Goal: Task Accomplishment & Management: Manage account settings

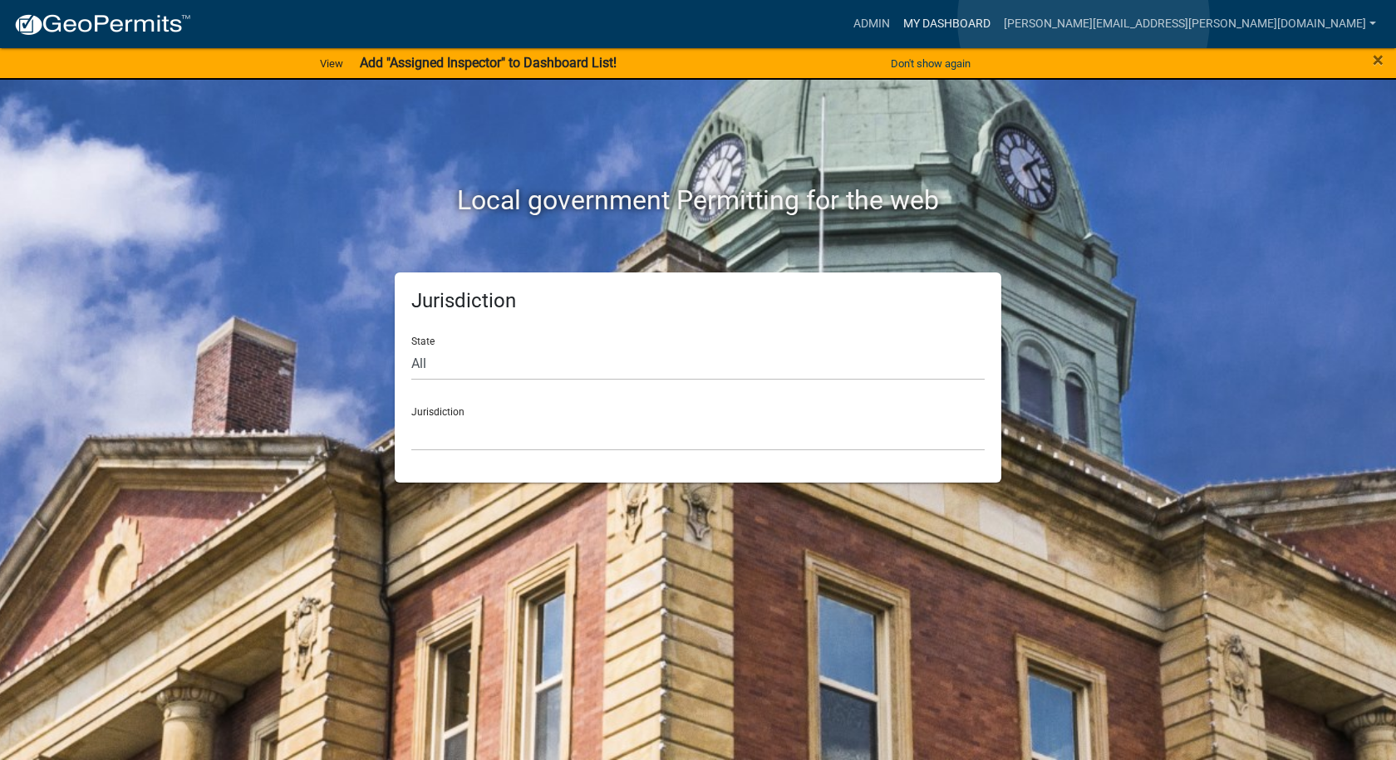
click at [997, 20] on link "My Dashboard" at bounding box center [946, 24] width 101 height 32
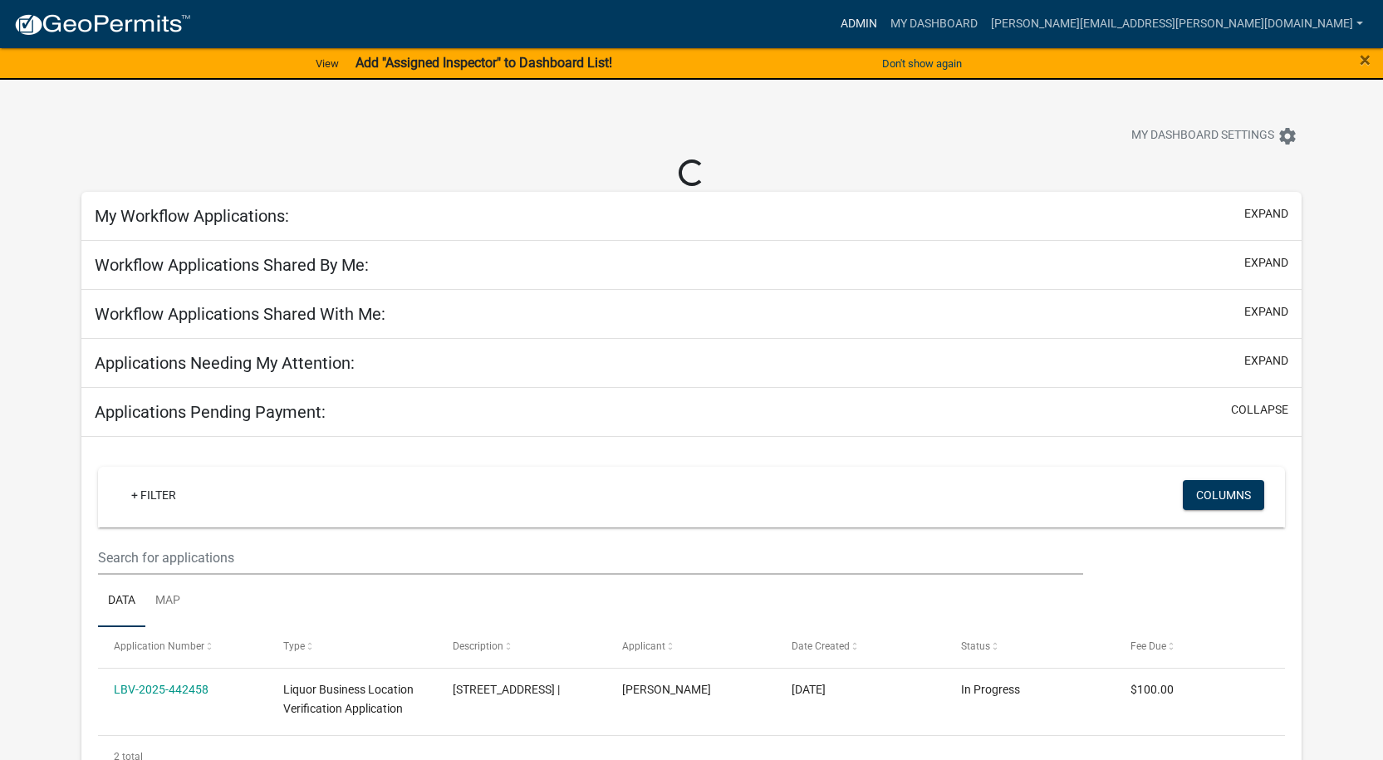
click at [884, 19] on link "Admin" at bounding box center [859, 24] width 50 height 32
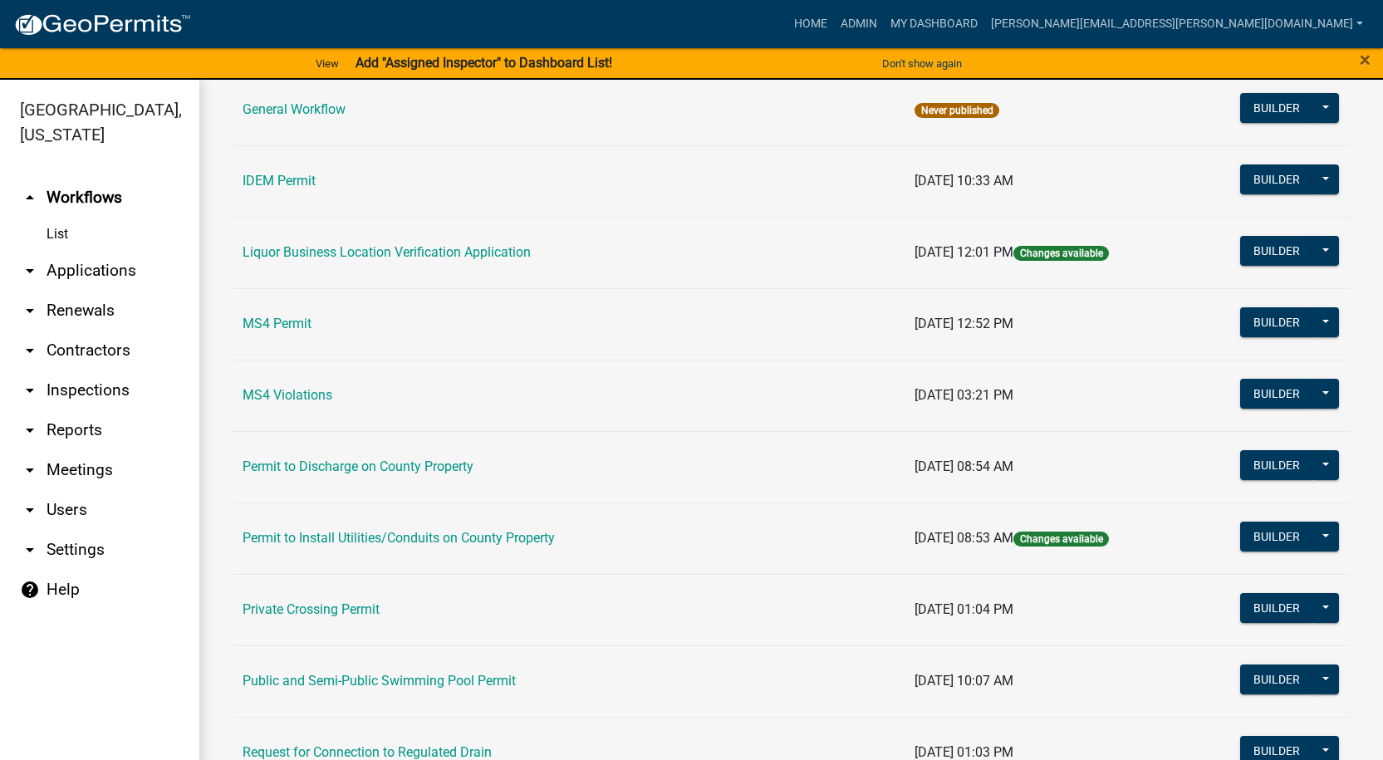
scroll to position [1246, 0]
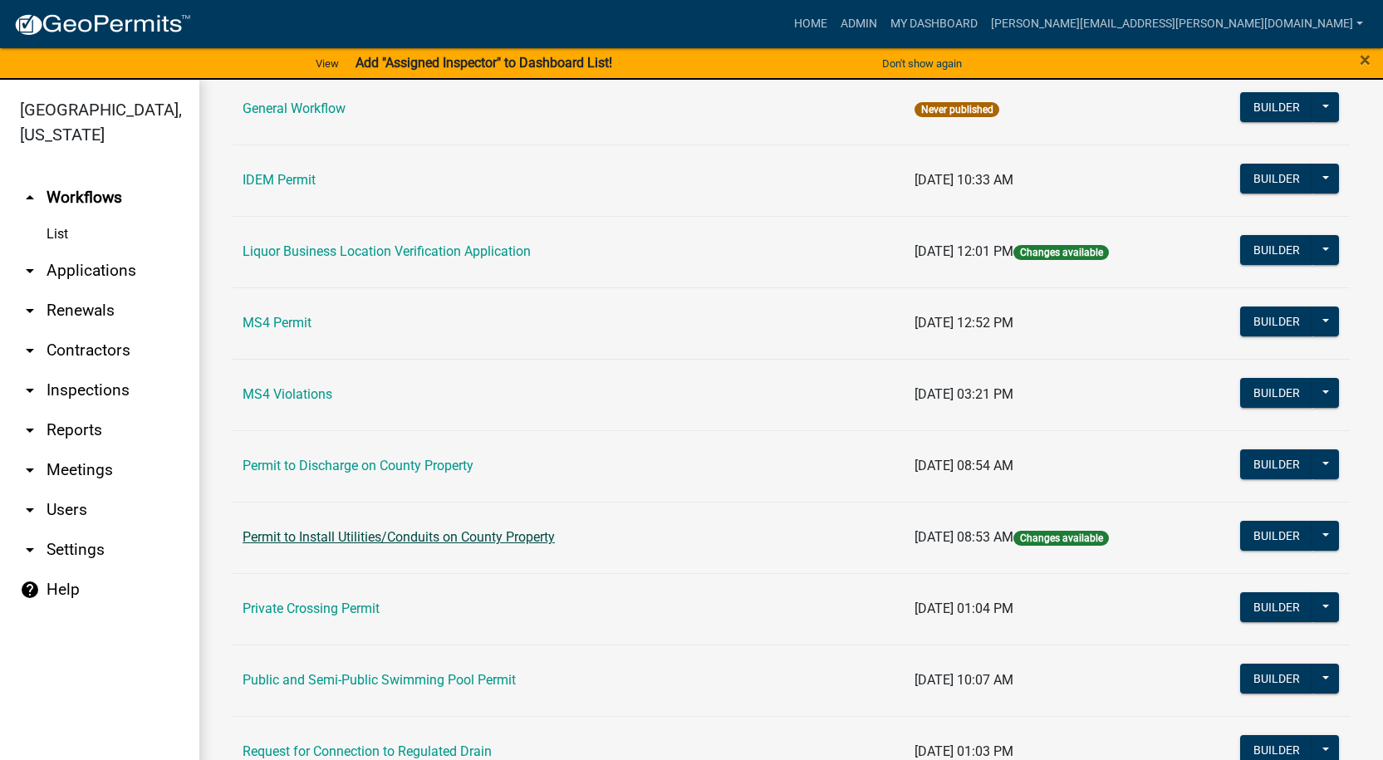
click at [434, 536] on link "Permit to Install Utilities/Conduits on County Property" at bounding box center [399, 537] width 312 height 16
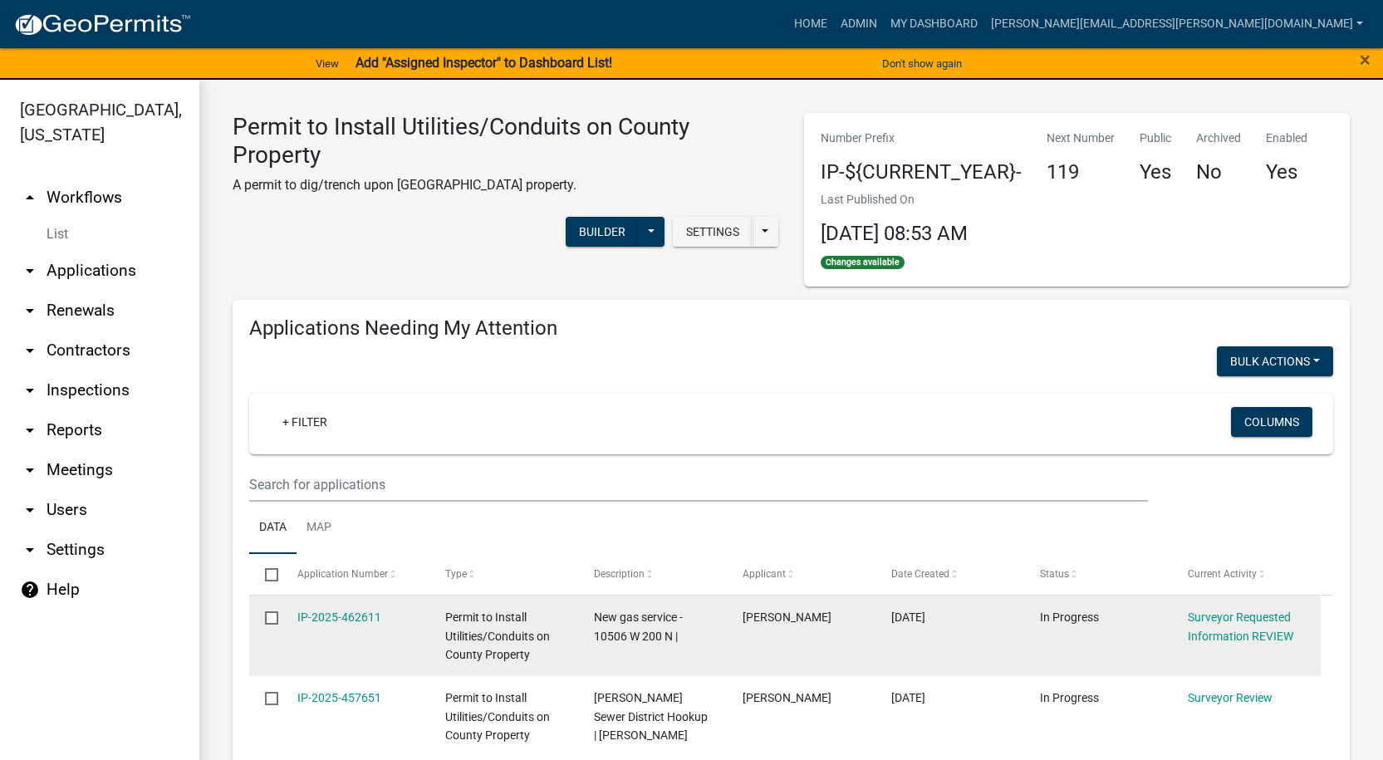
select select "1: 25"
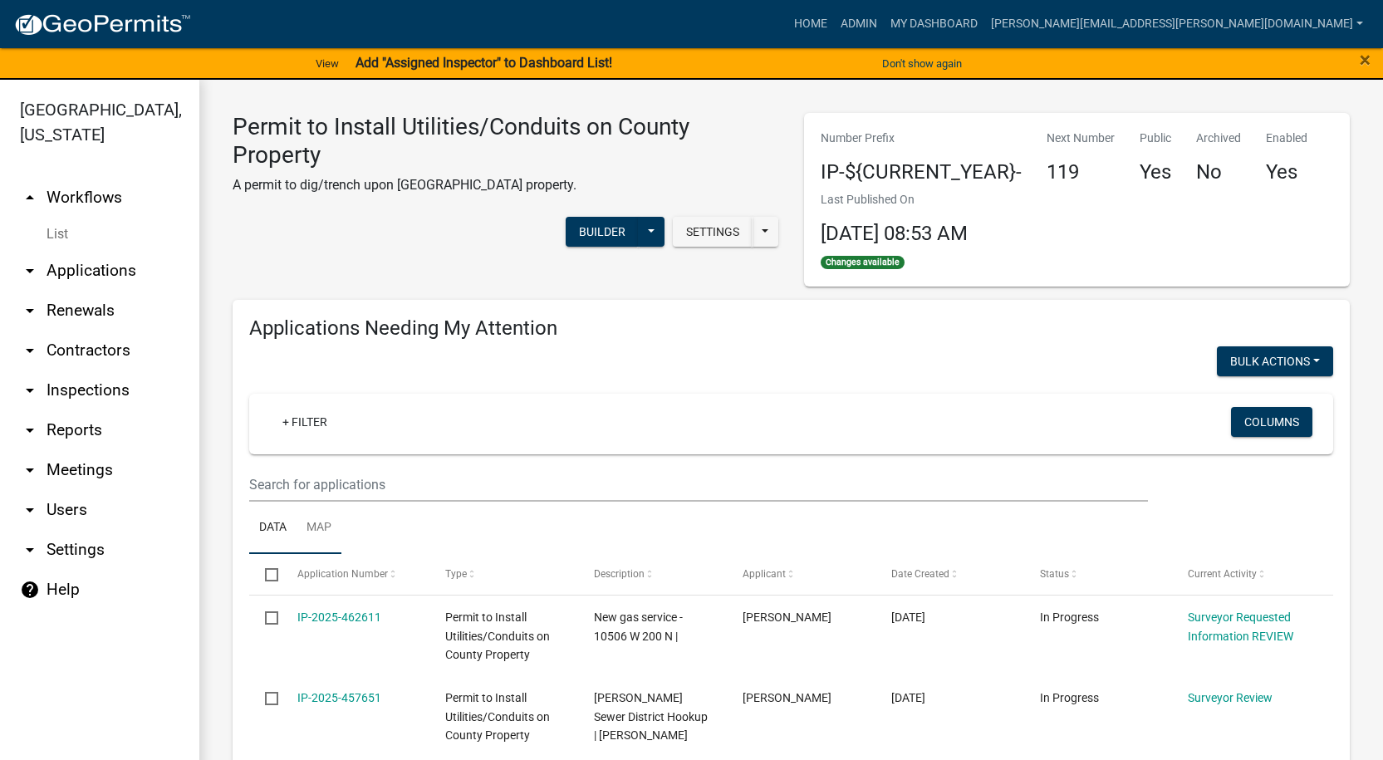
click at [316, 520] on link "Map" at bounding box center [319, 528] width 45 height 53
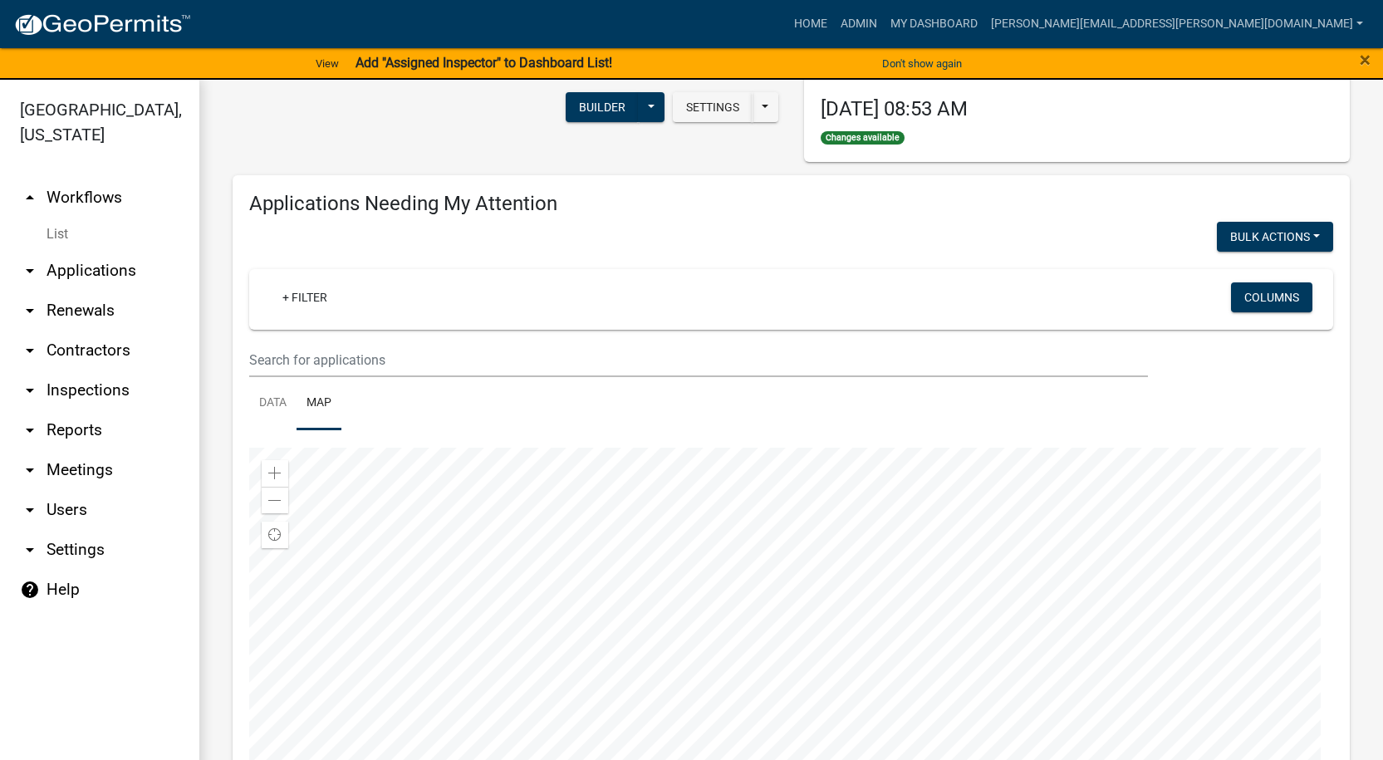
scroll to position [249, 0]
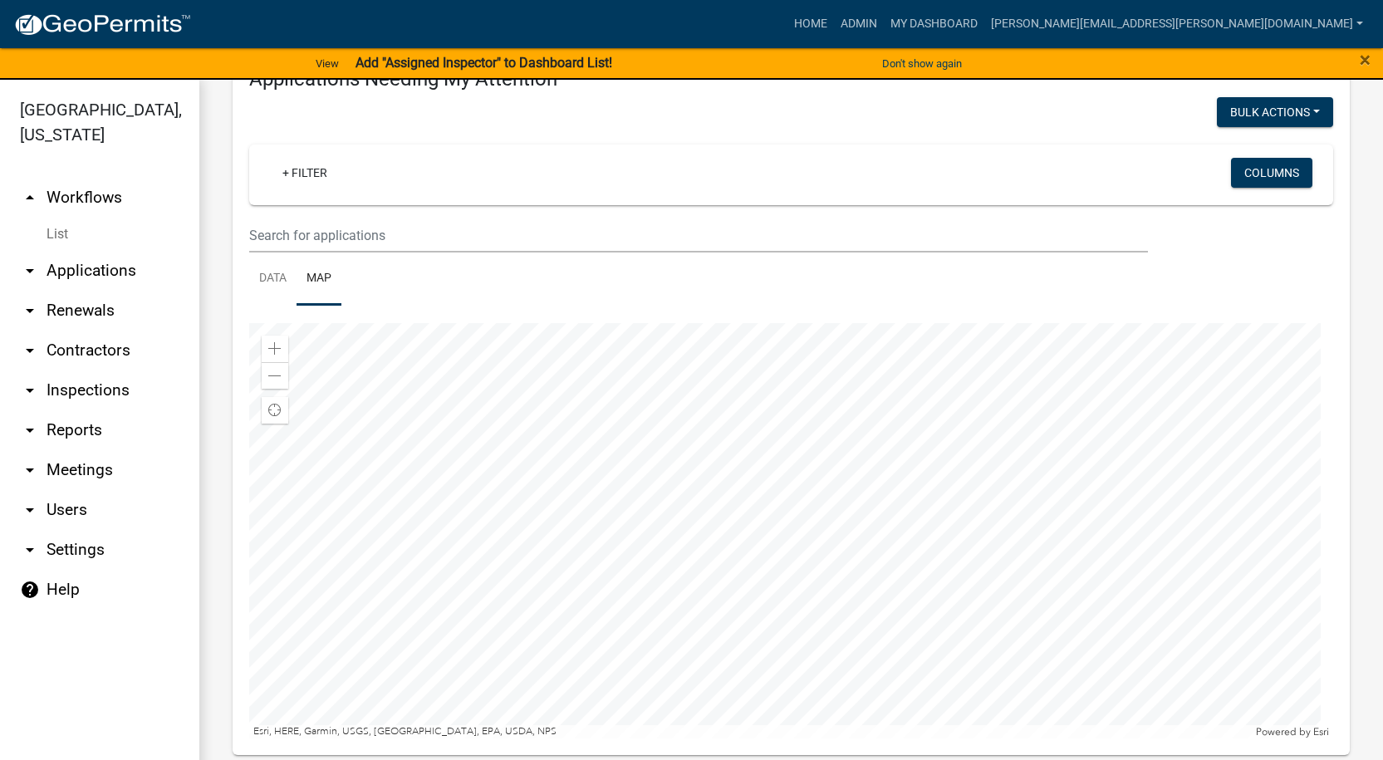
click at [732, 564] on div at bounding box center [791, 530] width 1084 height 415
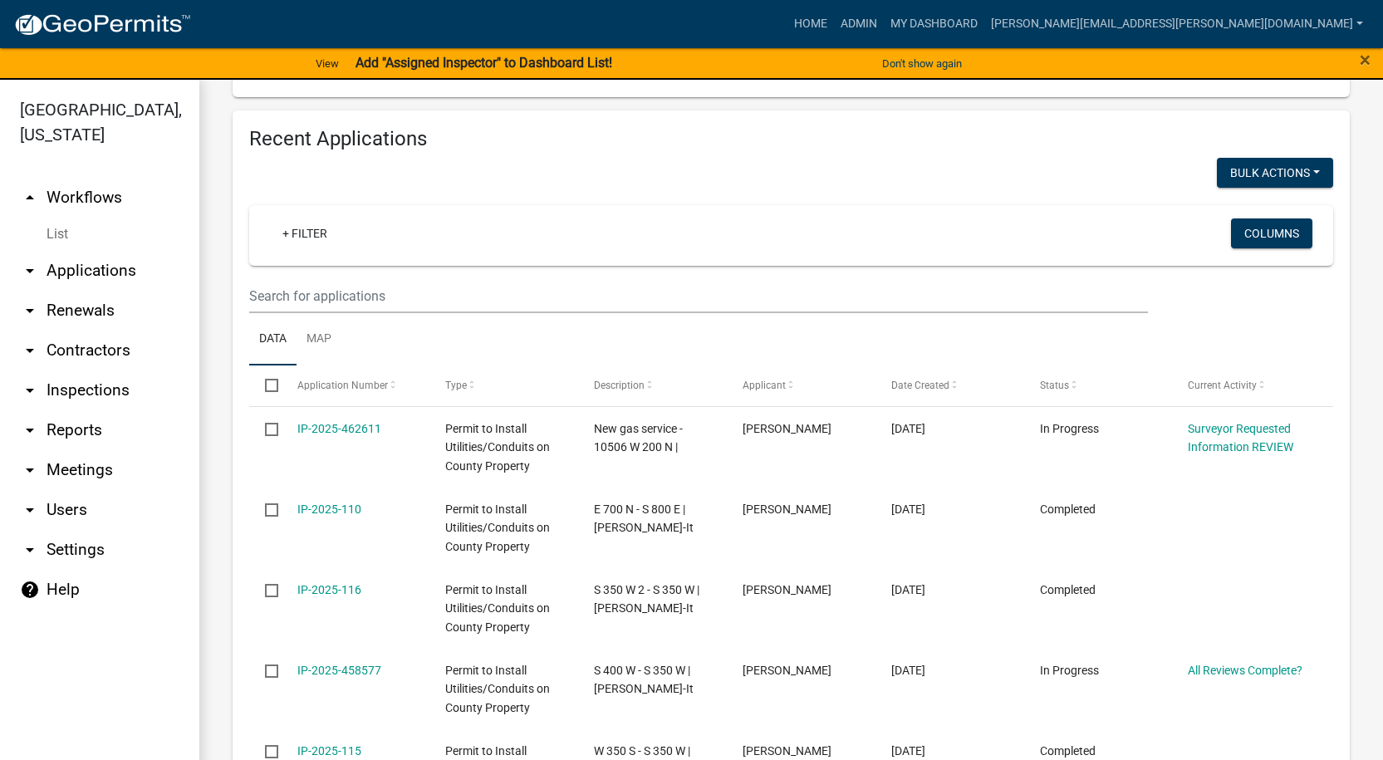
scroll to position [916, 0]
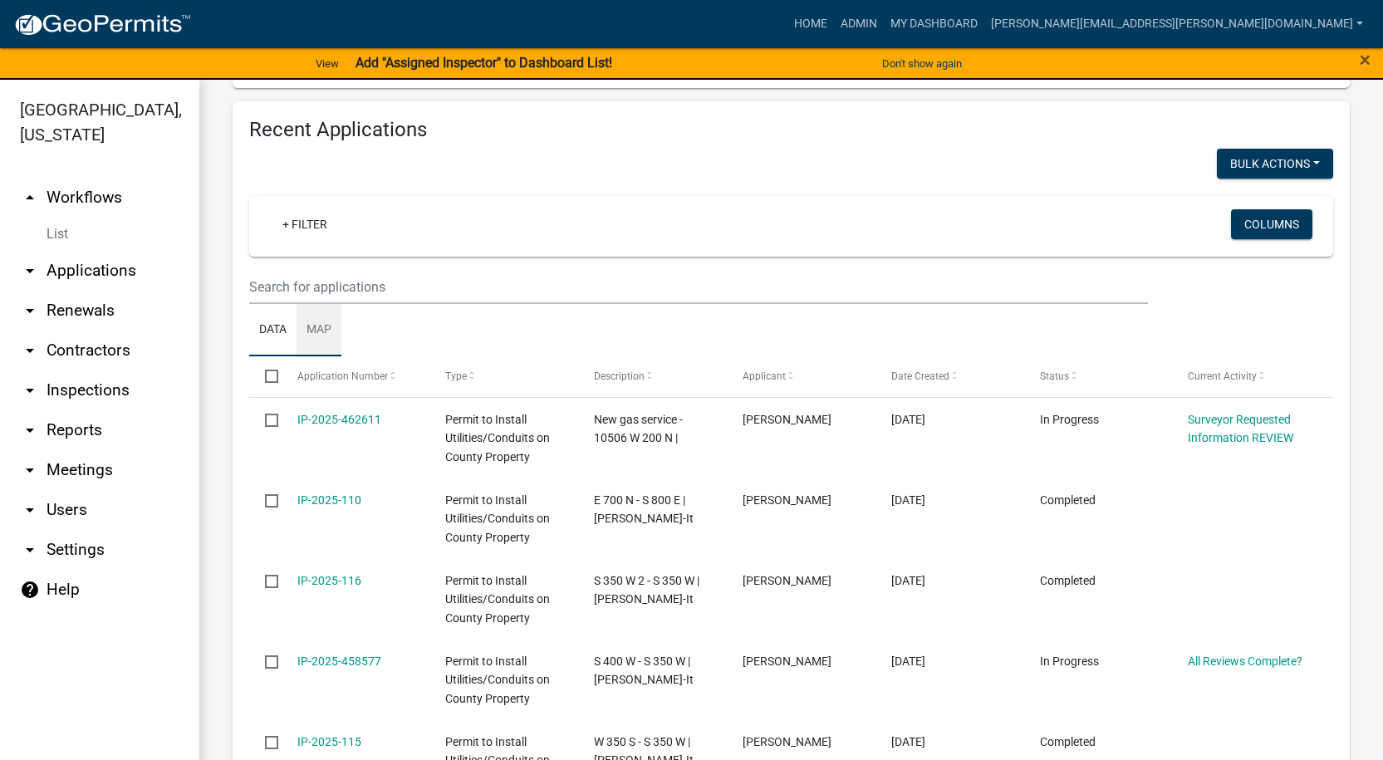
click at [329, 335] on link "Map" at bounding box center [319, 330] width 45 height 53
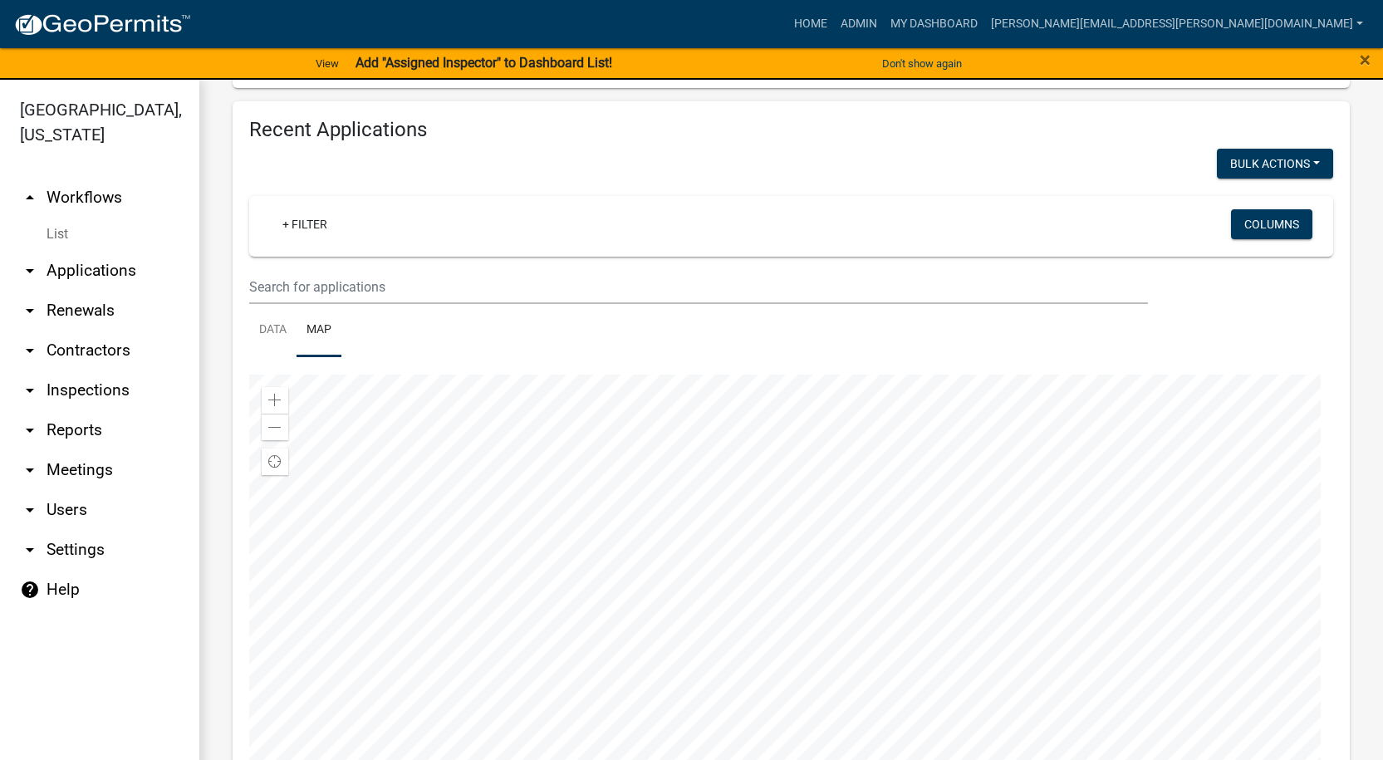
click at [847, 573] on div at bounding box center [791, 582] width 1084 height 415
click at [1158, 534] on div at bounding box center [791, 582] width 1084 height 415
click at [1005, 551] on div at bounding box center [791, 582] width 1084 height 415
click at [993, 553] on div at bounding box center [791, 582] width 1084 height 415
click at [923, 532] on div at bounding box center [791, 582] width 1084 height 415
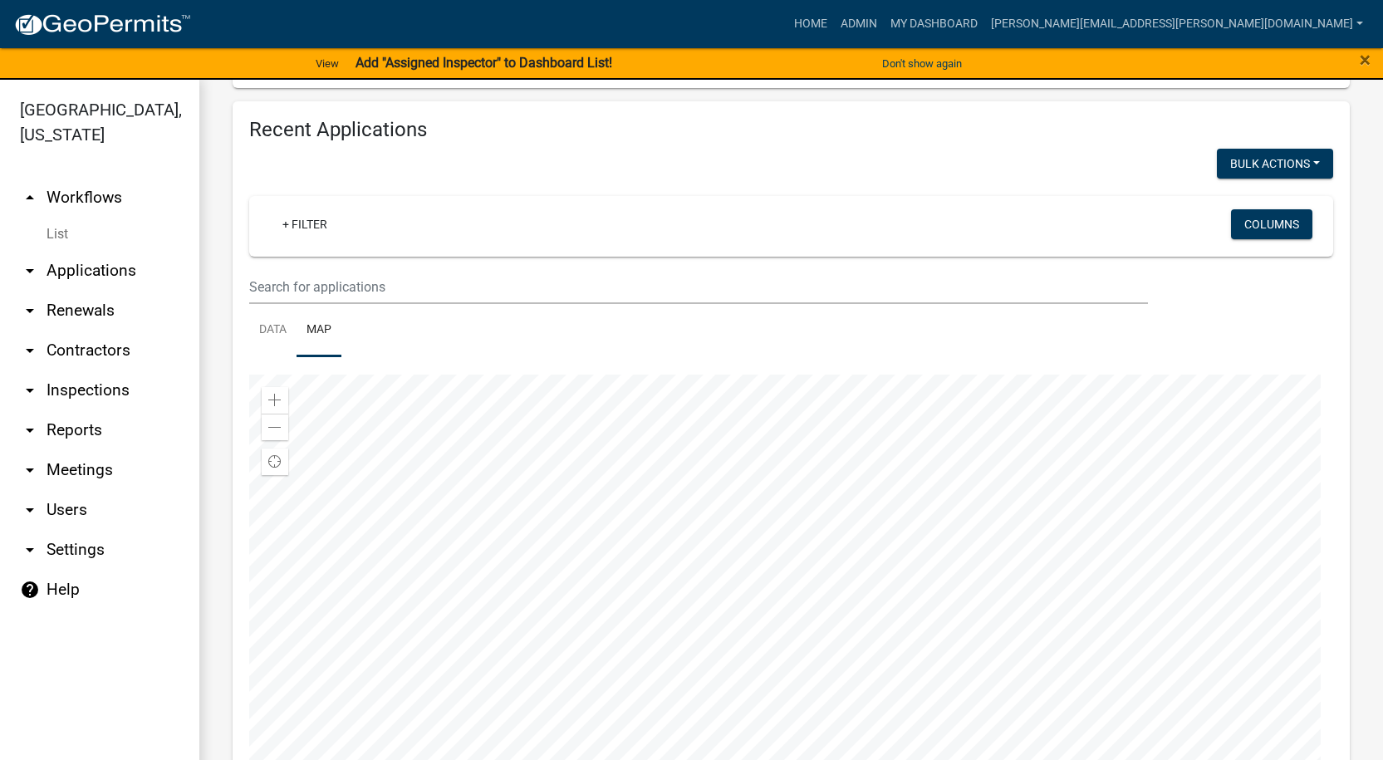
click at [876, 524] on div at bounding box center [791, 582] width 1084 height 415
click at [768, 542] on div at bounding box center [791, 582] width 1084 height 415
click at [832, 522] on div at bounding box center [791, 582] width 1084 height 415
click at [753, 529] on div at bounding box center [791, 582] width 1084 height 415
click at [696, 584] on div at bounding box center [791, 582] width 1084 height 415
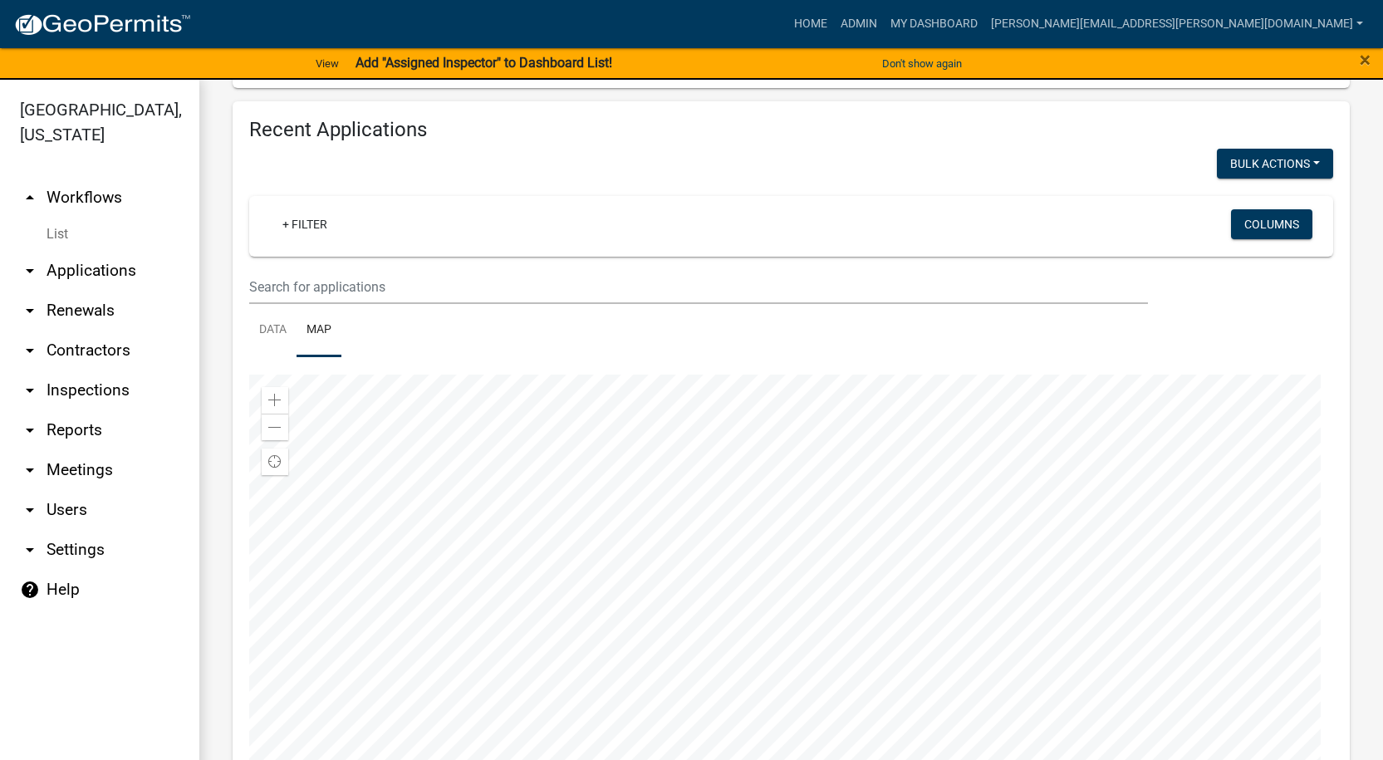
click at [684, 562] on div at bounding box center [791, 582] width 1084 height 415
click at [1034, 477] on div at bounding box center [791, 582] width 1084 height 415
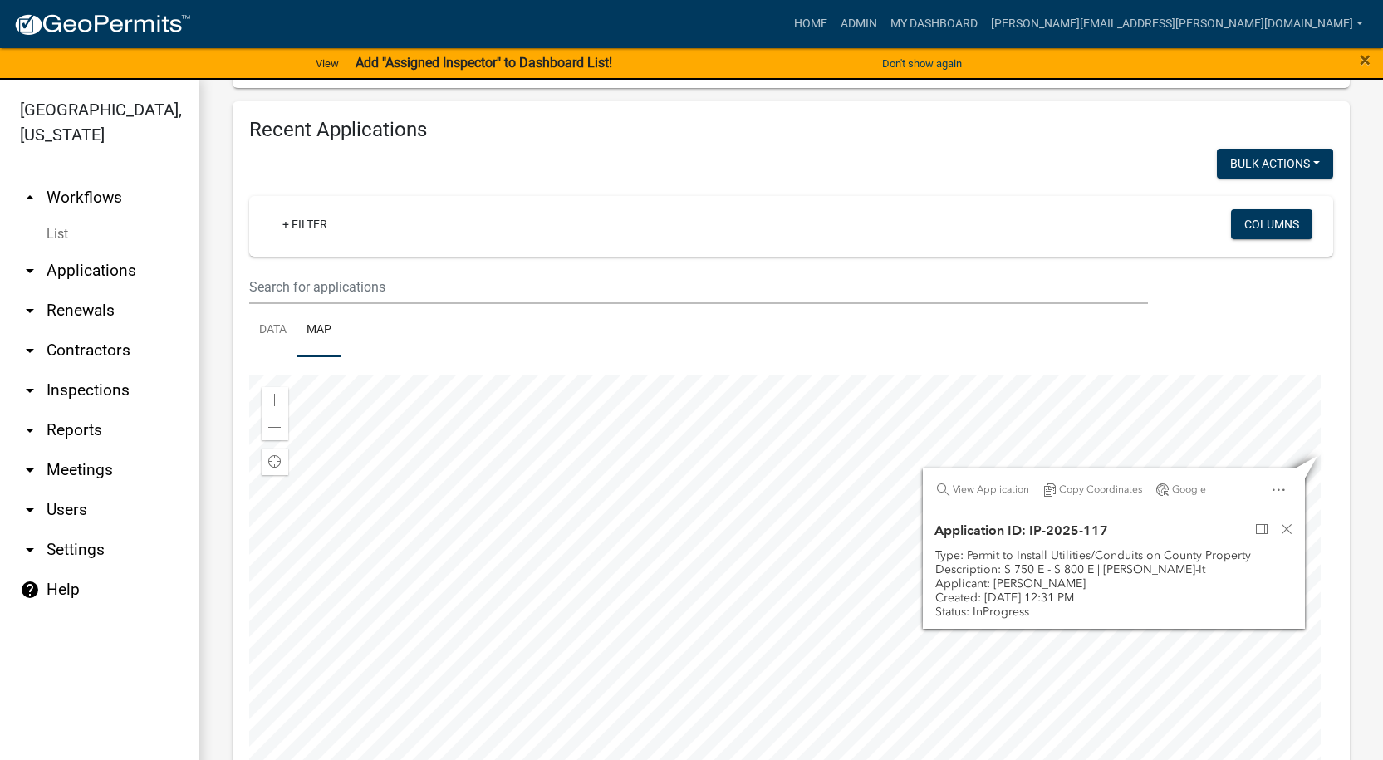
click at [856, 513] on div at bounding box center [791, 582] width 1084 height 415
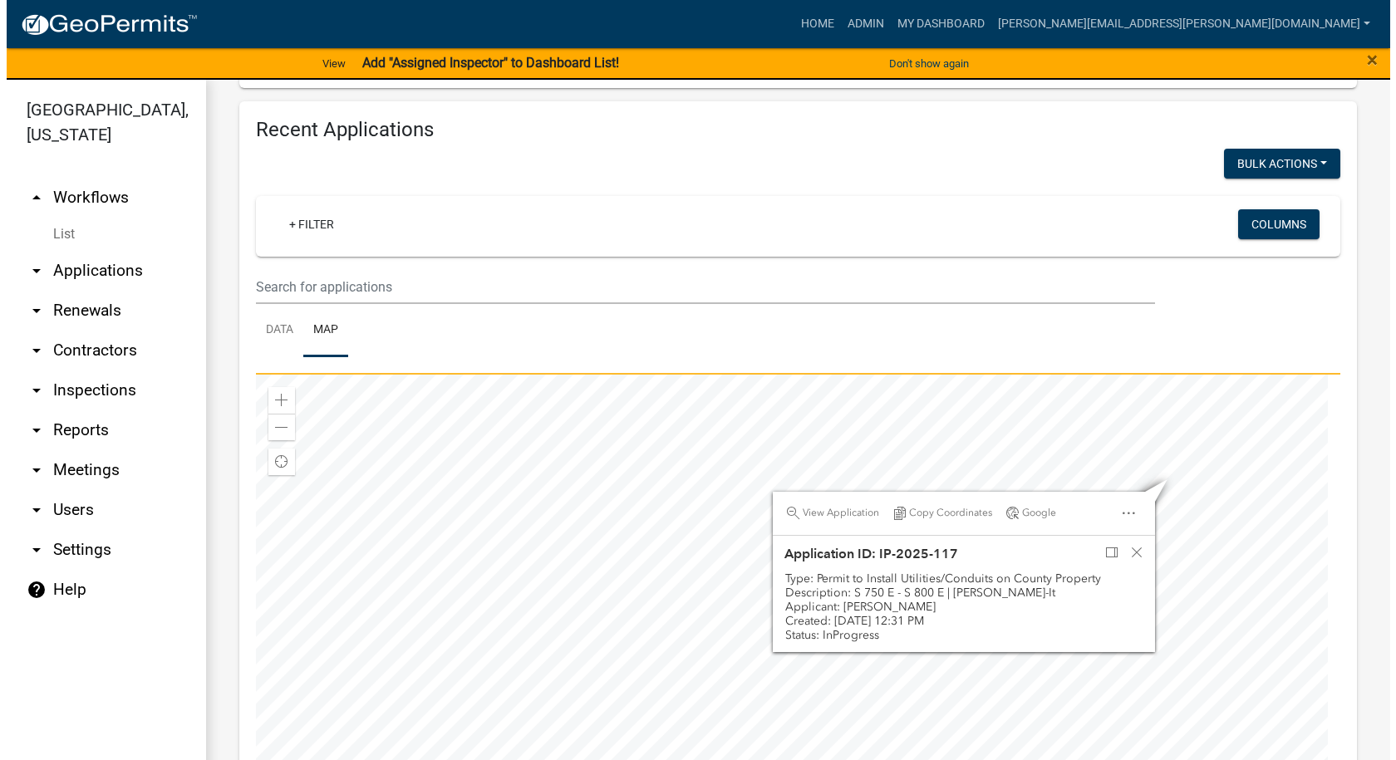
scroll to position [1047, 0]
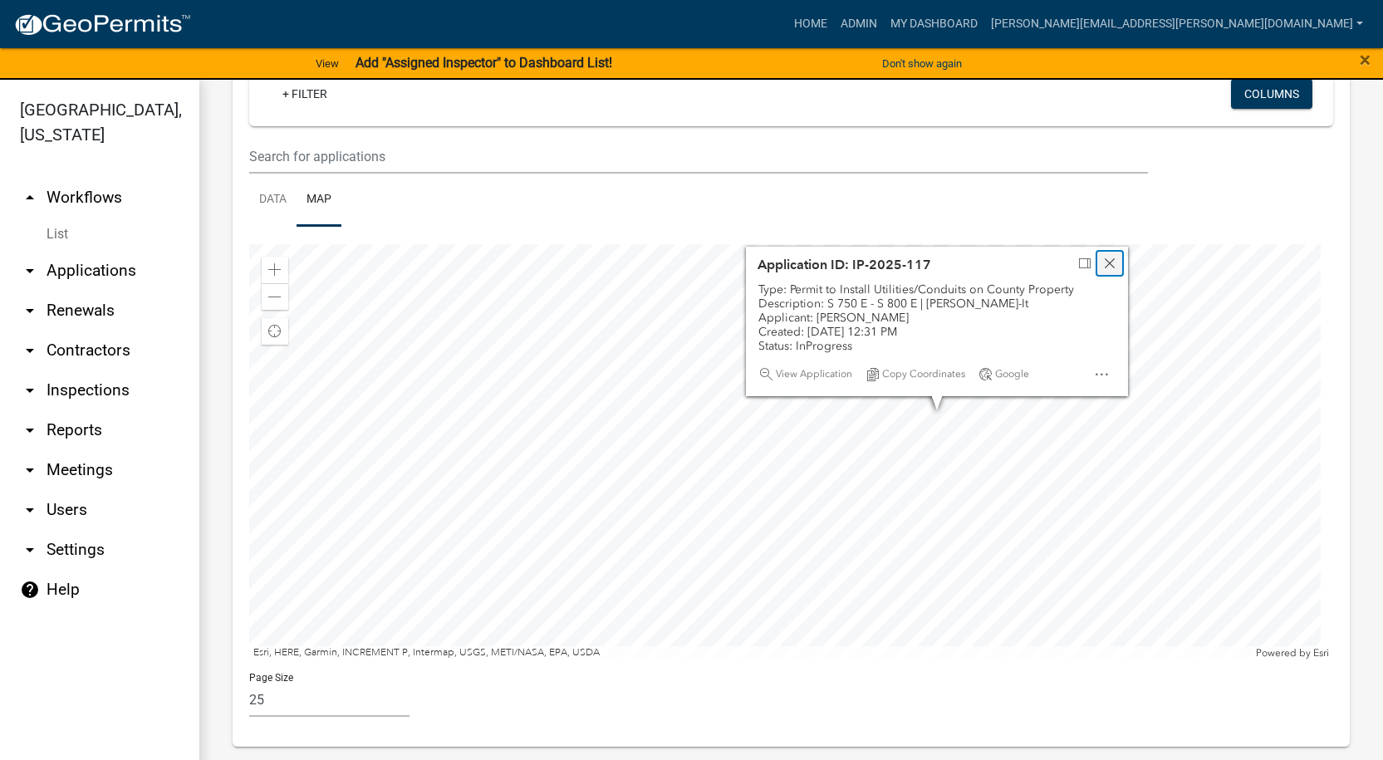
click at [1108, 262] on span "Close" at bounding box center [1109, 263] width 13 height 13
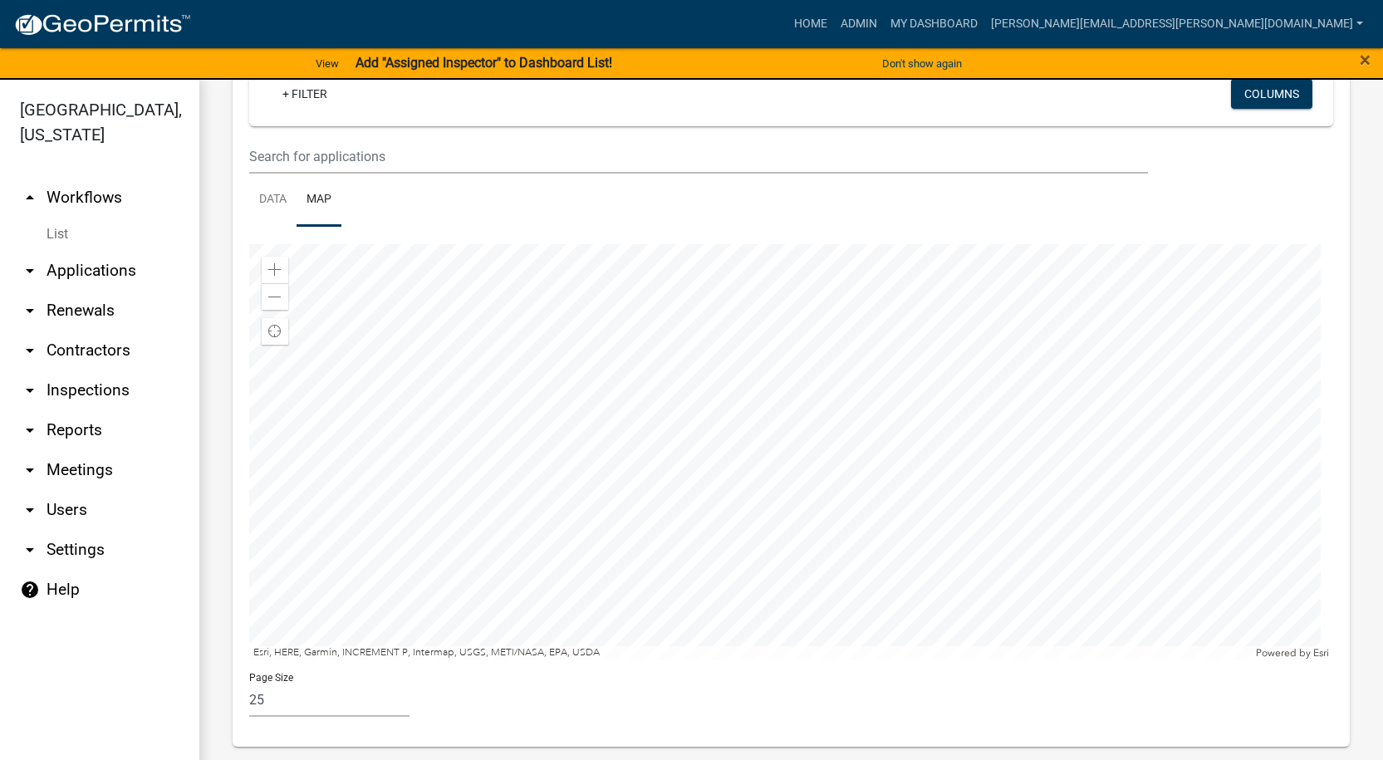
click at [850, 453] on div at bounding box center [791, 451] width 1084 height 415
click at [830, 406] on div at bounding box center [791, 451] width 1084 height 415
click at [664, 434] on div at bounding box center [791, 451] width 1084 height 415
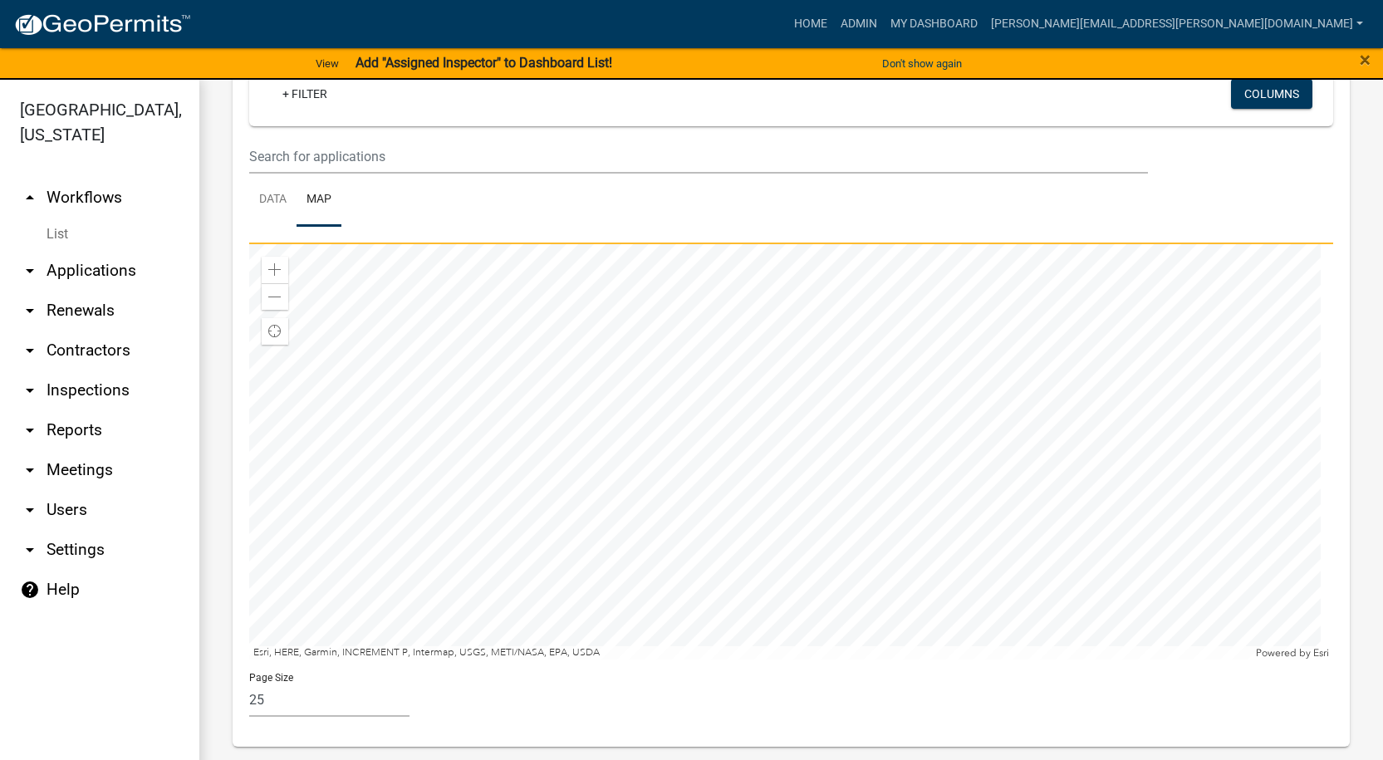
click at [696, 441] on div at bounding box center [791, 451] width 1084 height 415
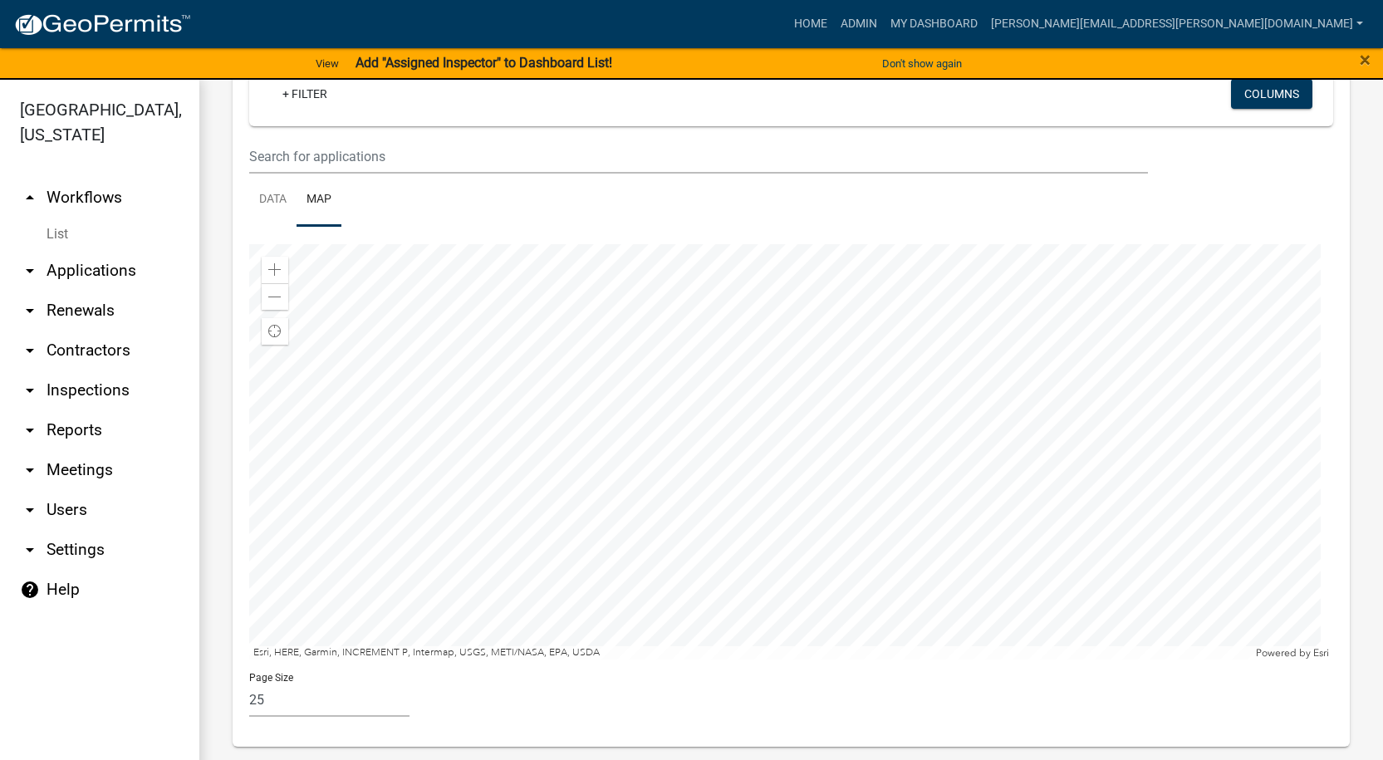
click at [681, 450] on div at bounding box center [791, 451] width 1084 height 415
click at [719, 449] on div at bounding box center [791, 451] width 1084 height 415
click at [759, 450] on div at bounding box center [791, 451] width 1084 height 415
click at [617, 463] on div at bounding box center [791, 451] width 1084 height 415
click at [767, 546] on div at bounding box center [791, 451] width 1084 height 415
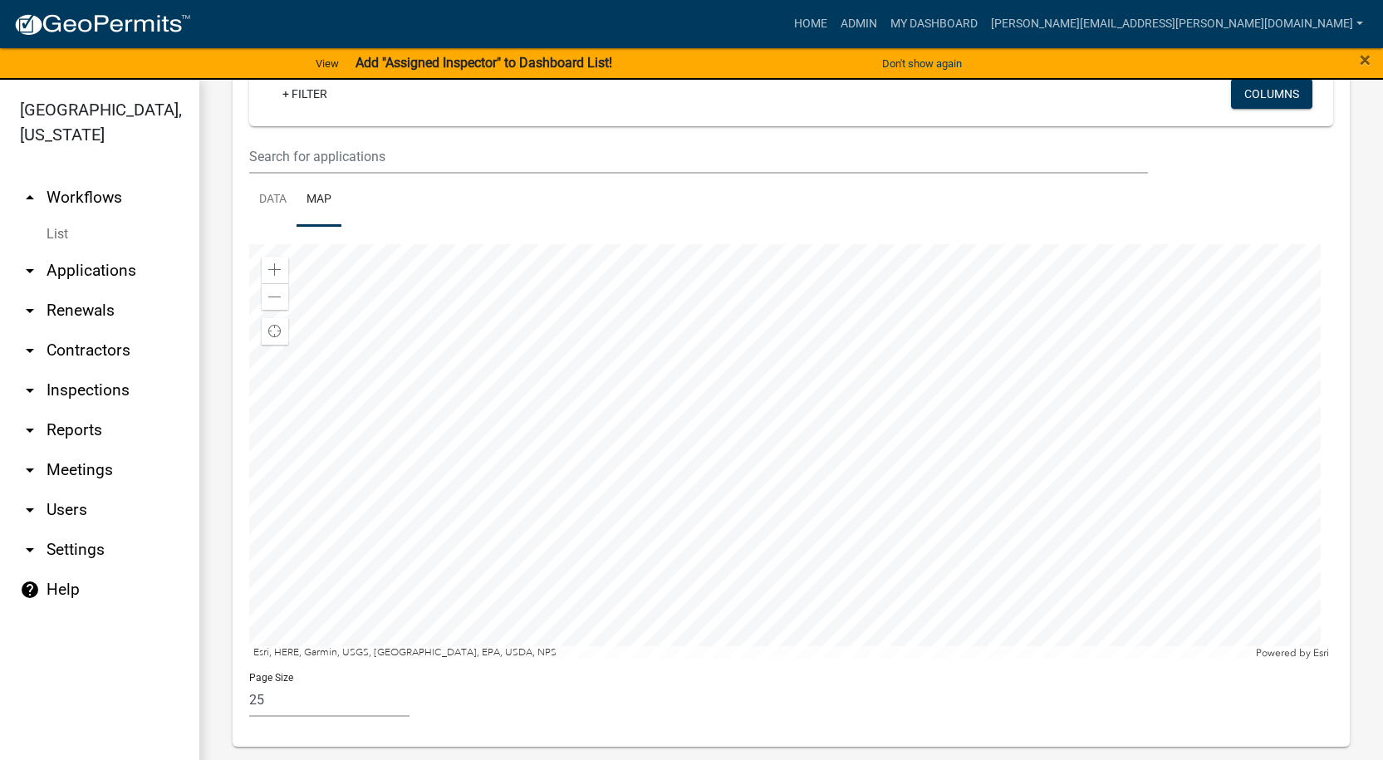
click at [871, 493] on div at bounding box center [791, 451] width 1084 height 415
click at [1366, 22] on link "[PERSON_NAME][EMAIL_ADDRESS][PERSON_NAME][DOMAIN_NAME]" at bounding box center [1176, 24] width 385 height 32
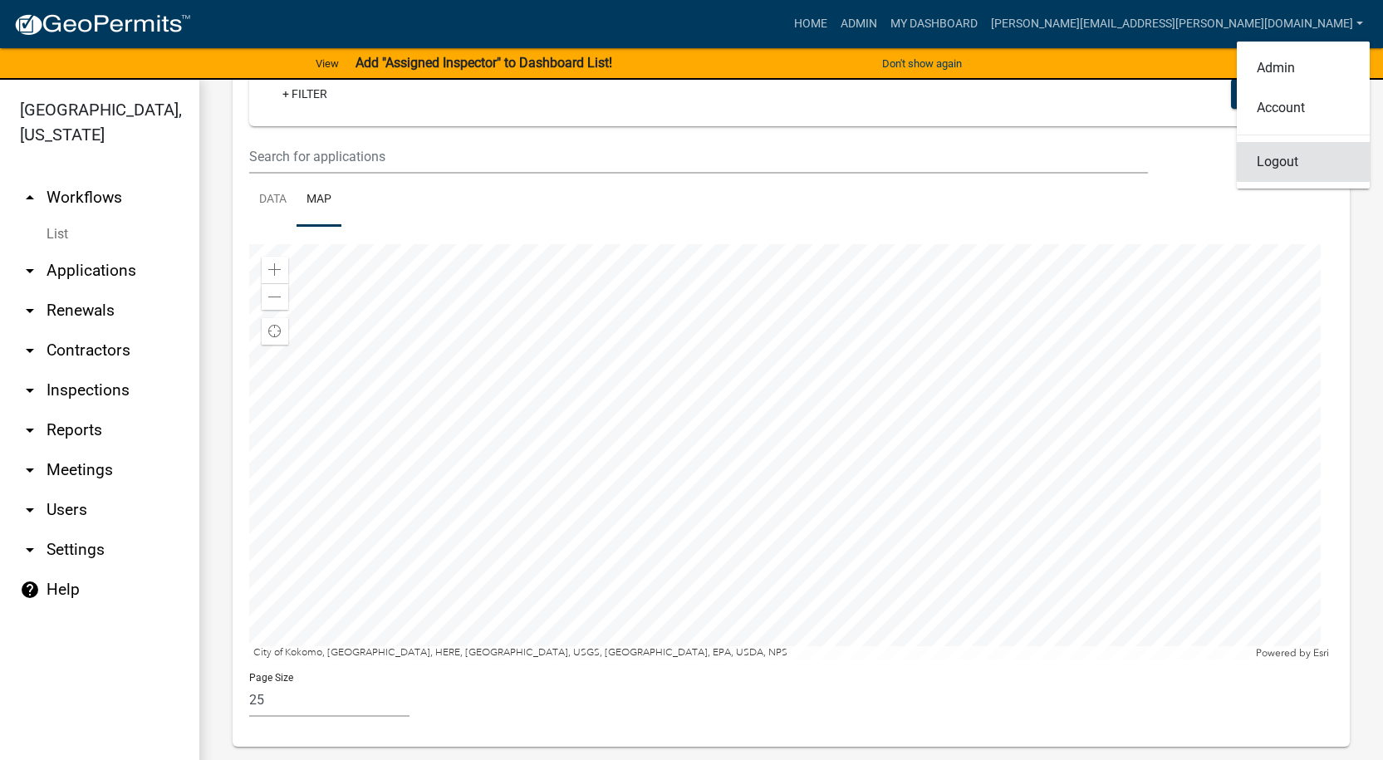
click at [1272, 159] on link "Logout" at bounding box center [1303, 162] width 133 height 40
